Goal: Transaction & Acquisition: Subscribe to service/newsletter

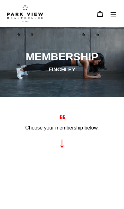
click at [111, 15] on icon "Menu" at bounding box center [113, 14] width 6 height 6
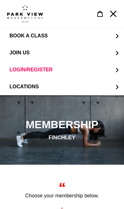
click at [21, 87] on span "LOCATIONS" at bounding box center [23, 87] width 29 height 6
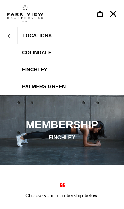
click at [35, 74] on link "Finchley" at bounding box center [62, 69] width 124 height 17
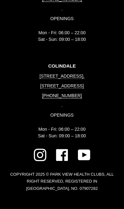
scroll to position [1458, 0]
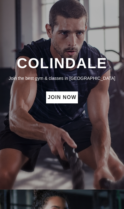
scroll to position [277, 0]
click at [61, 102] on link "JOIN NOW" at bounding box center [62, 97] width 32 height 12
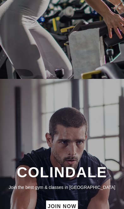
scroll to position [0, 0]
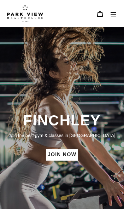
click at [114, 19] on button "Menu" at bounding box center [112, 14] width 13 height 14
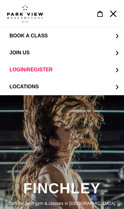
click at [35, 56] on button "JOIN US" at bounding box center [62, 52] width 124 height 17
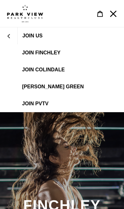
click at [37, 70] on span "JOIN Colindale" at bounding box center [43, 70] width 42 height 6
click at [114, 13] on icon "Menu" at bounding box center [113, 14] width 6 height 6
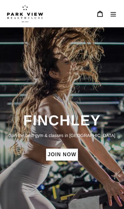
click at [114, 12] on icon "Menu" at bounding box center [112, 14] width 5 height 4
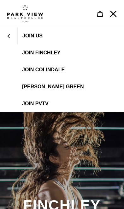
click at [10, 35] on icon "JOIN US" at bounding box center [9, 36] width 4 height 4
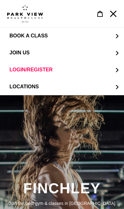
click at [17, 86] on span "LOCATIONS" at bounding box center [23, 87] width 29 height 6
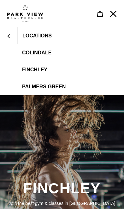
click at [34, 54] on span "Colindale" at bounding box center [36, 53] width 29 height 6
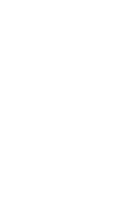
scroll to position [343, 0]
